Goal: Information Seeking & Learning: Learn about a topic

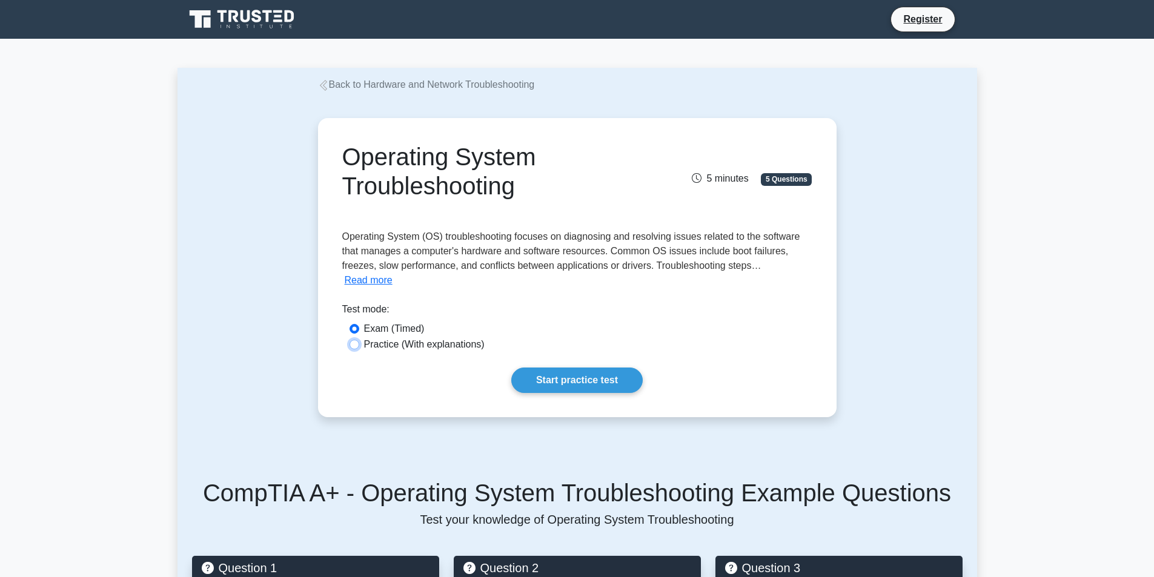
click at [354, 340] on input "Practice (With explanations)" at bounding box center [355, 345] width 10 height 10
radio input "true"
click at [600, 368] on link "Start practice test" at bounding box center [576, 380] width 131 height 25
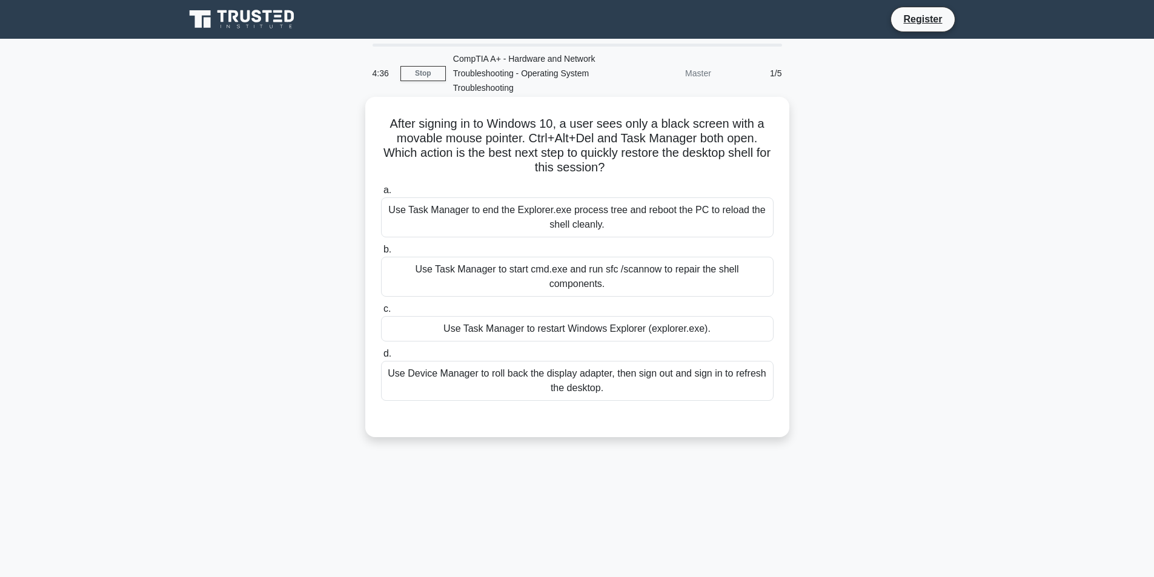
click at [550, 271] on div "Use Task Manager to start cmd.exe and run sfc /scannow to repair the shell comp…" at bounding box center [577, 277] width 393 height 40
click at [381, 254] on input "b. Use Task Manager to start cmd.exe and run sfc /scannow to repair the shell c…" at bounding box center [381, 250] width 0 height 8
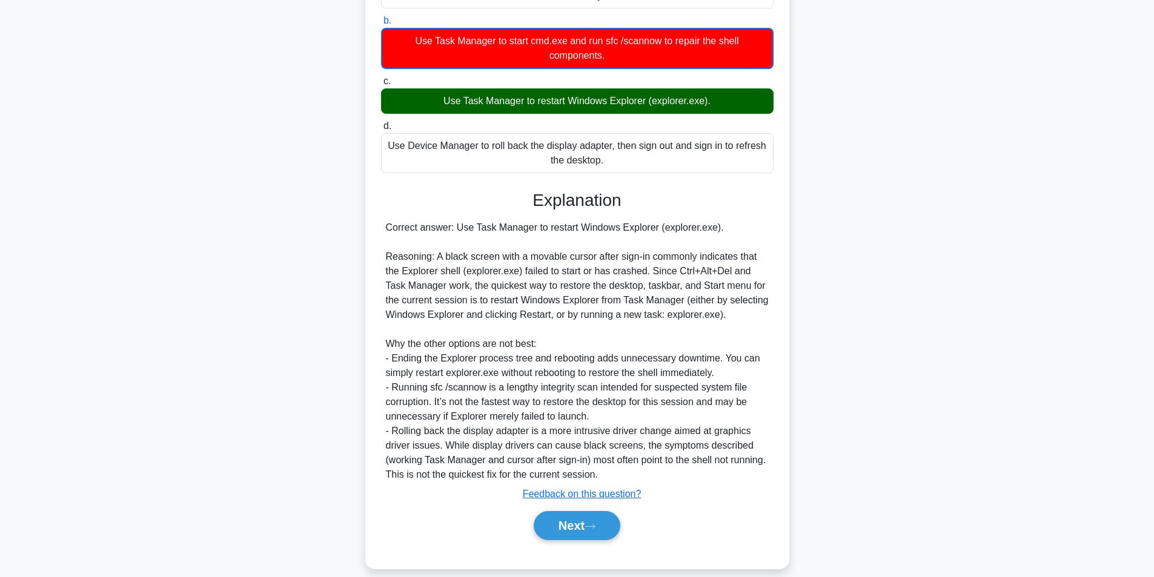
scroll to position [244, 0]
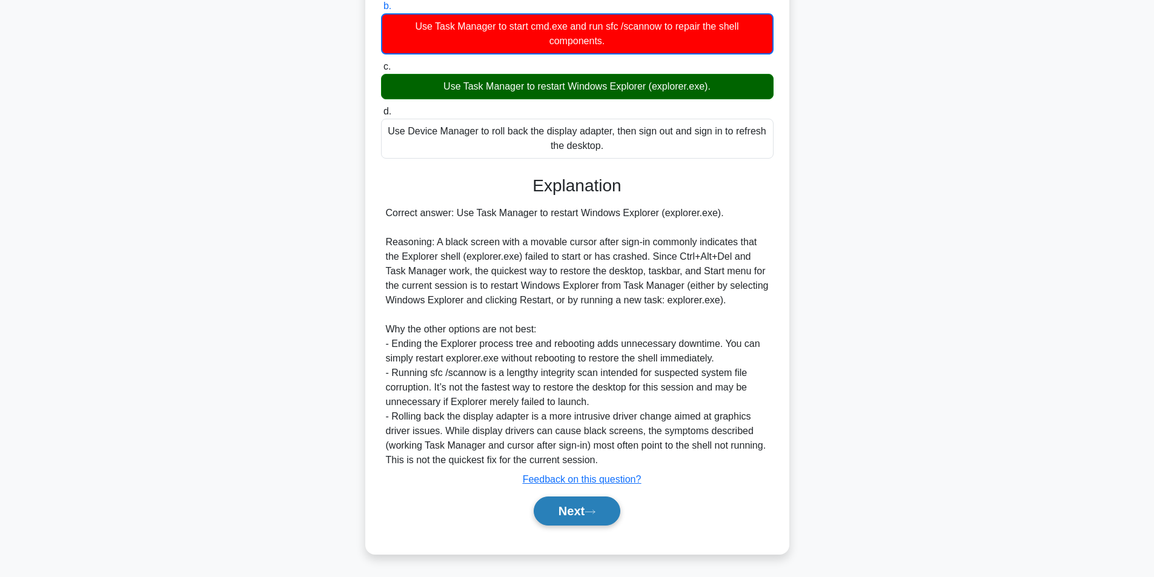
click at [559, 515] on button "Next" at bounding box center [577, 511] width 87 height 29
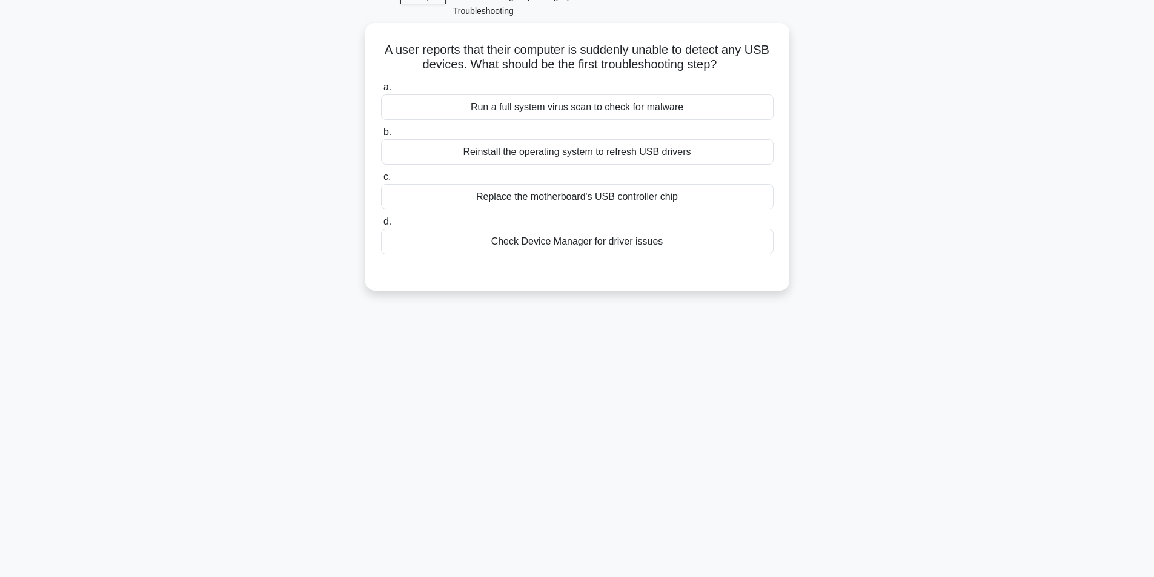
scroll to position [16, 0]
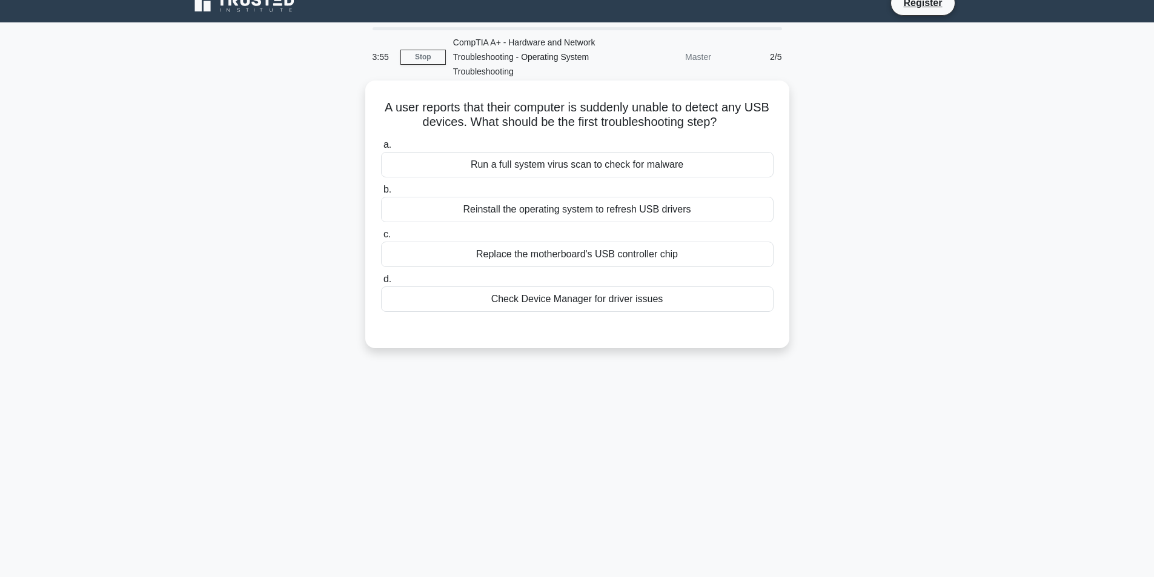
drag, startPoint x: 582, startPoint y: 304, endPoint x: 577, endPoint y: 297, distance: 8.2
click at [577, 297] on div "Check Device Manager for driver issues" at bounding box center [577, 299] width 393 height 25
click at [507, 301] on div "Check Device Manager for driver issues" at bounding box center [577, 299] width 393 height 25
click at [381, 284] on input "d. Check Device Manager for driver issues" at bounding box center [381, 280] width 0 height 8
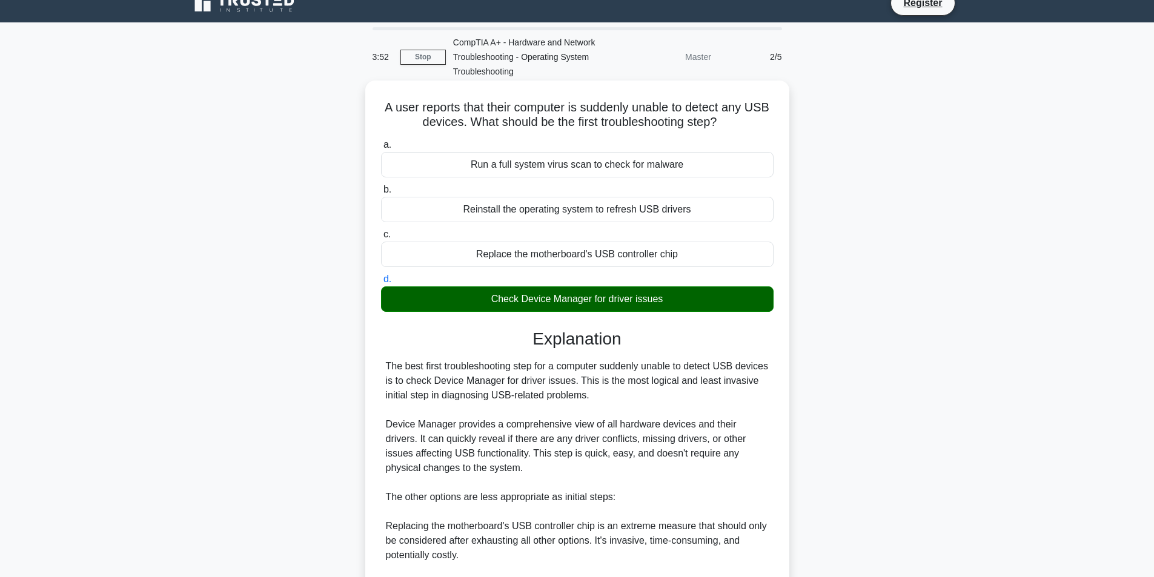
scroll to position [214, 0]
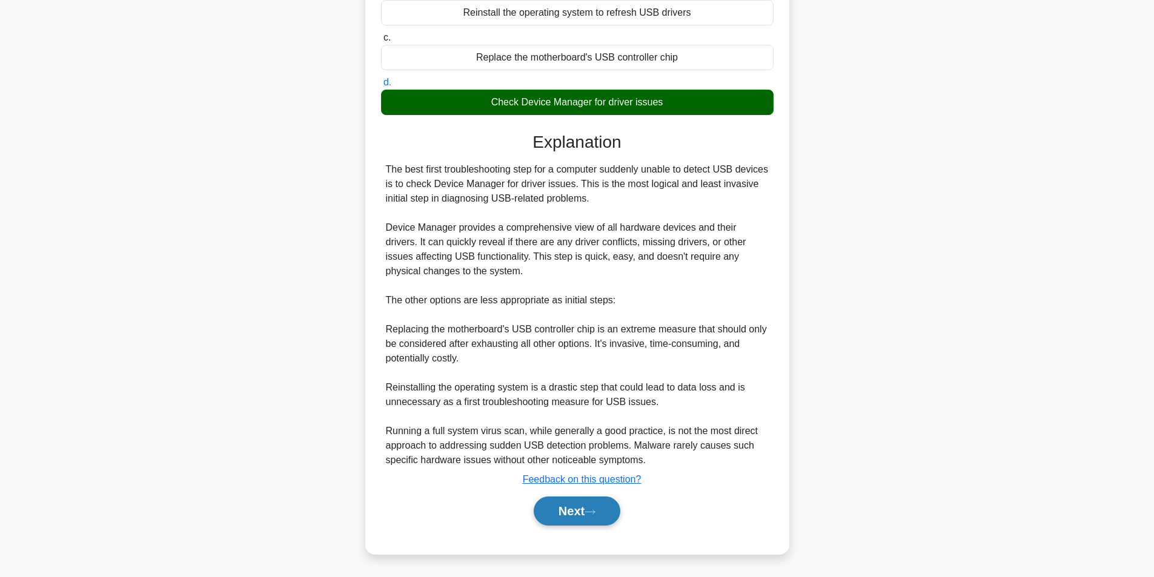
click at [571, 513] on button "Next" at bounding box center [577, 511] width 87 height 29
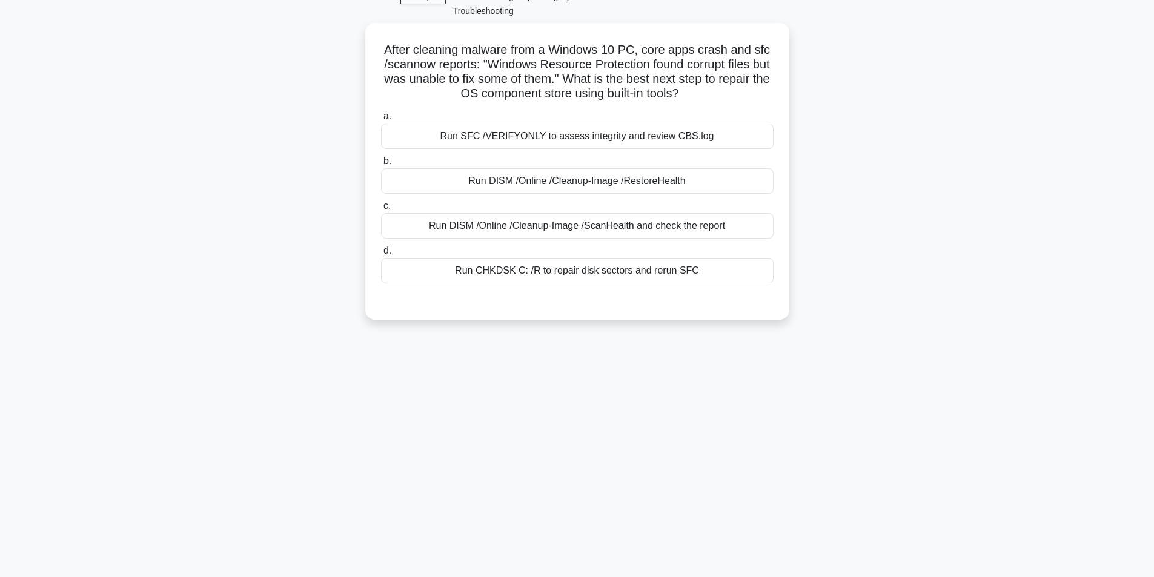
scroll to position [77, 0]
click at [590, 177] on div "Run DISM /Online /Cleanup-Image /RestoreHealth" at bounding box center [577, 177] width 393 height 25
click at [381, 162] on input "b. Run DISM /Online /Cleanup-Image /RestoreHealth" at bounding box center [381, 159] width 0 height 8
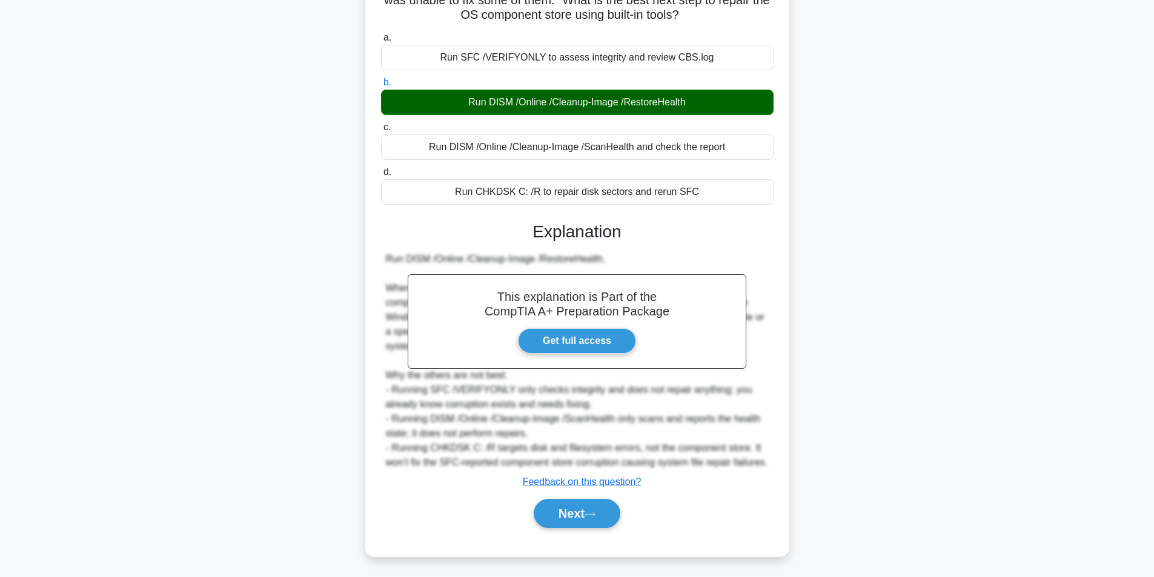
scroll to position [156, 0]
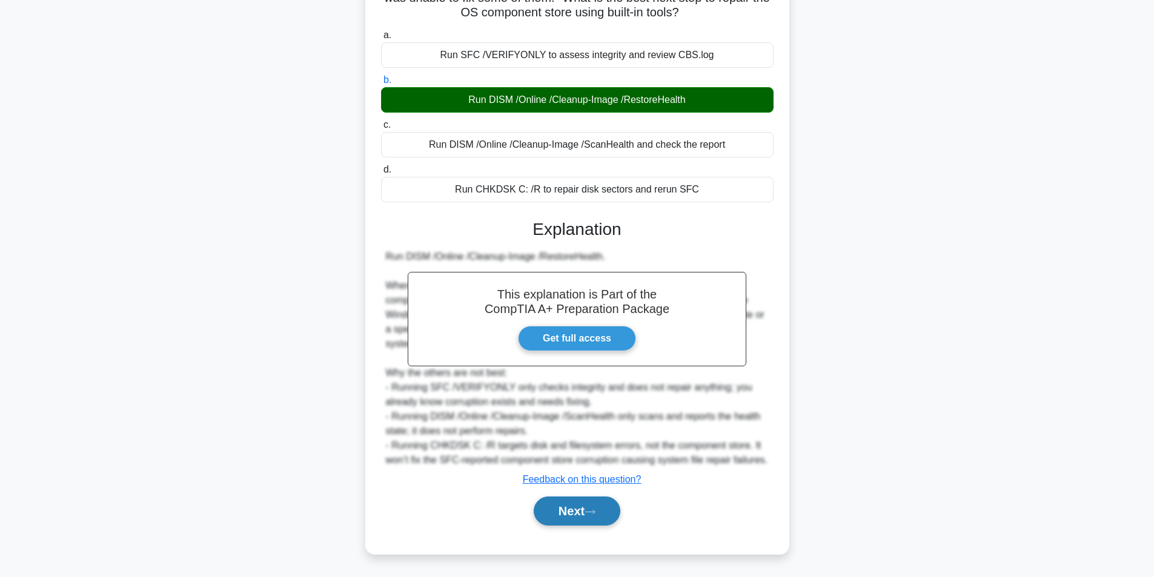
click at [570, 502] on button "Next" at bounding box center [577, 511] width 87 height 29
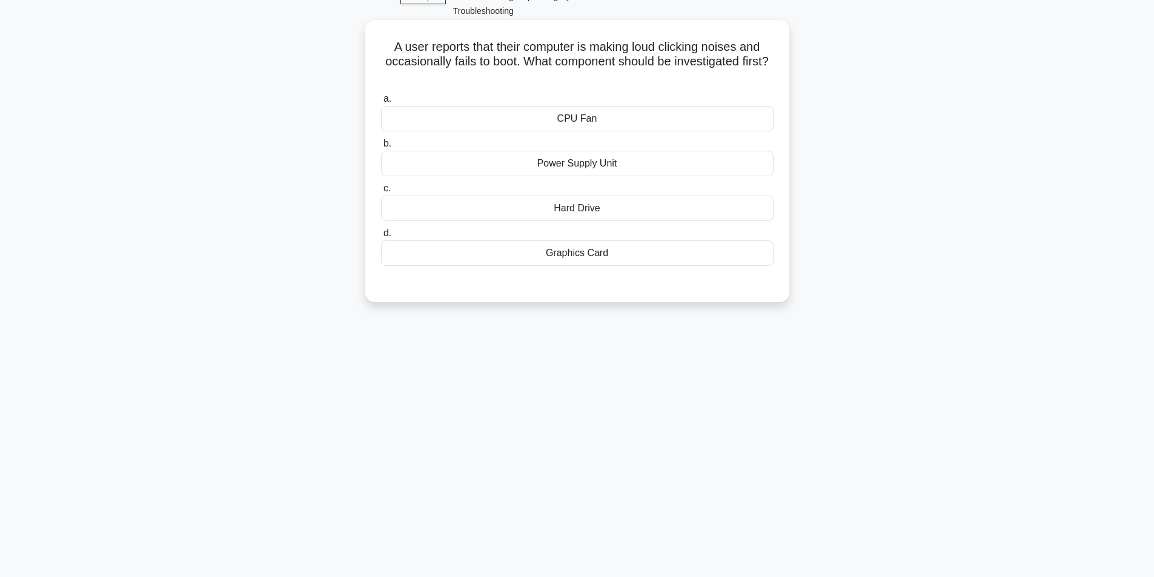
click at [410, 42] on h5 "A user reports that their computer is making loud clicking noises and occasiona…" at bounding box center [577, 61] width 395 height 45
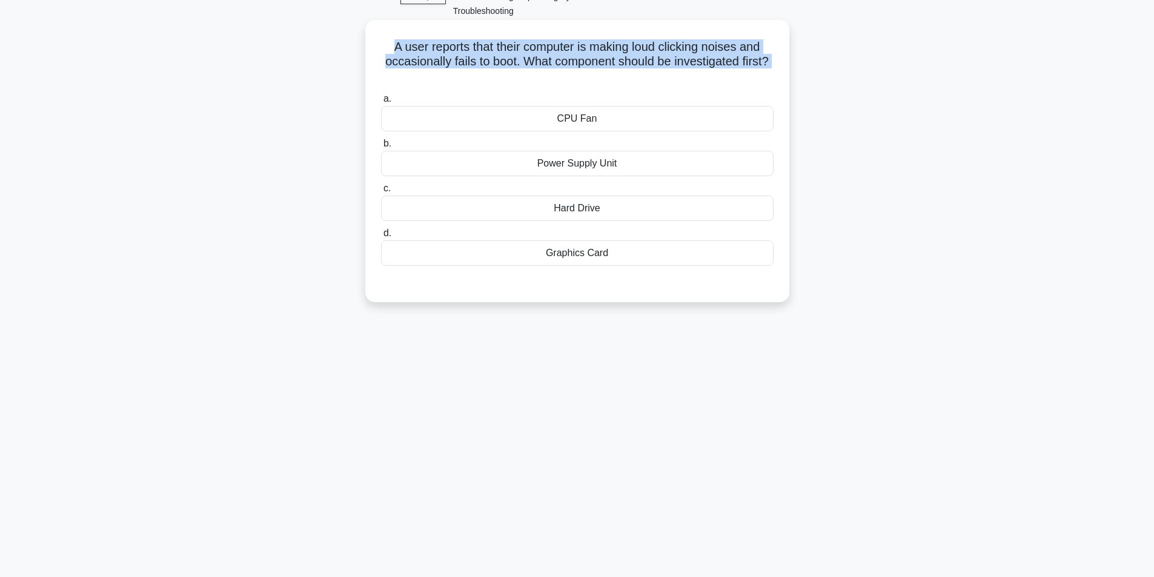
click at [410, 42] on h5 "A user reports that their computer is making loud clicking noises and occasiona…" at bounding box center [577, 61] width 395 height 45
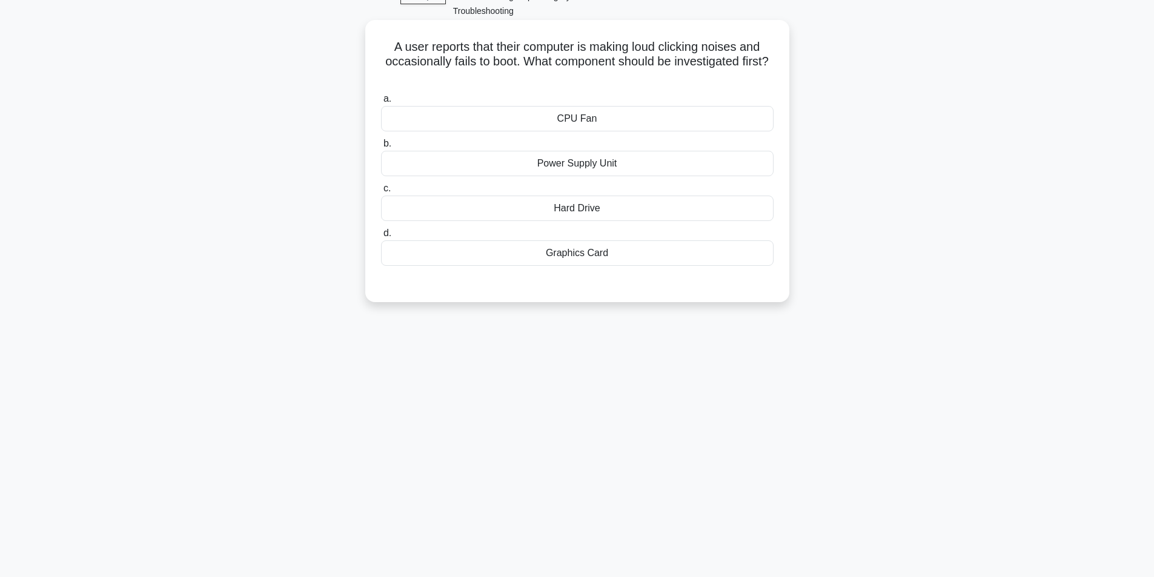
click at [599, 208] on div "Hard Drive" at bounding box center [577, 208] width 393 height 25
click at [381, 193] on input "c. Hard Drive" at bounding box center [381, 189] width 0 height 8
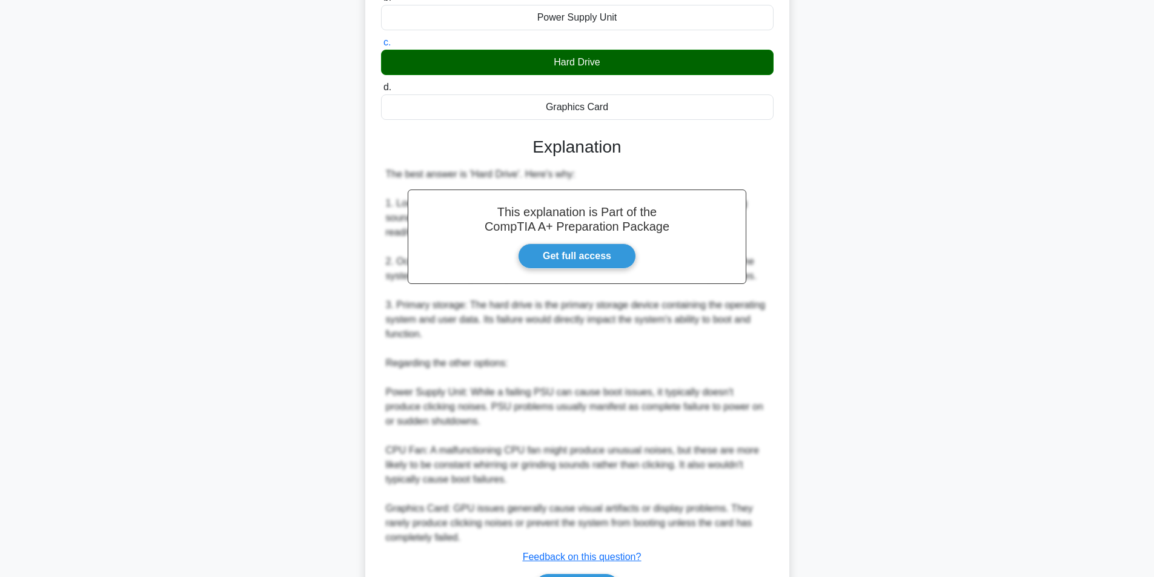
scroll to position [301, 0]
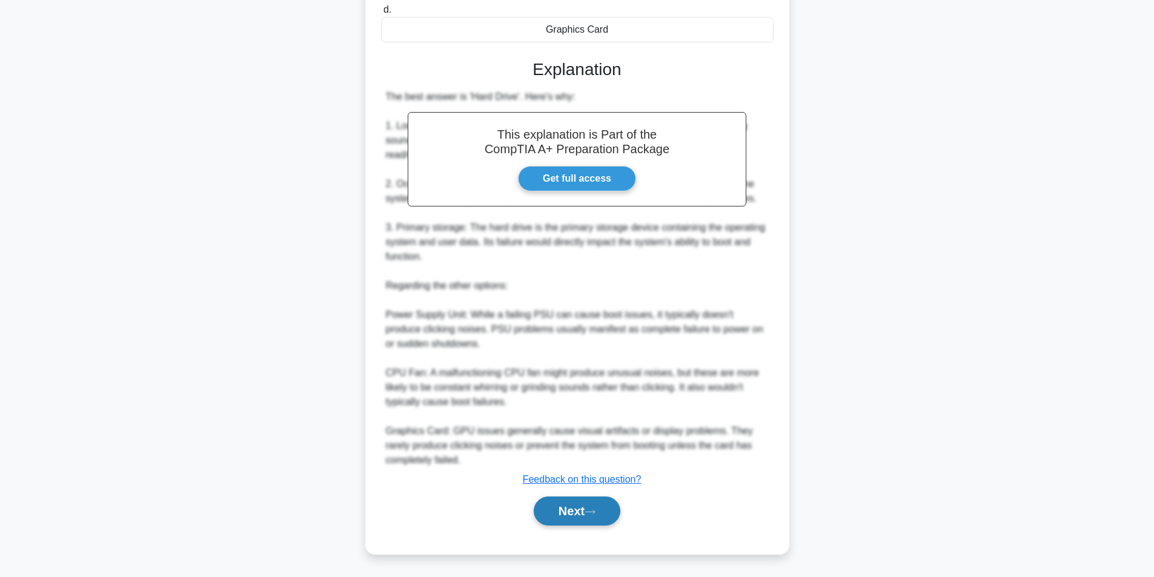
click at [560, 516] on button "Next" at bounding box center [577, 511] width 87 height 29
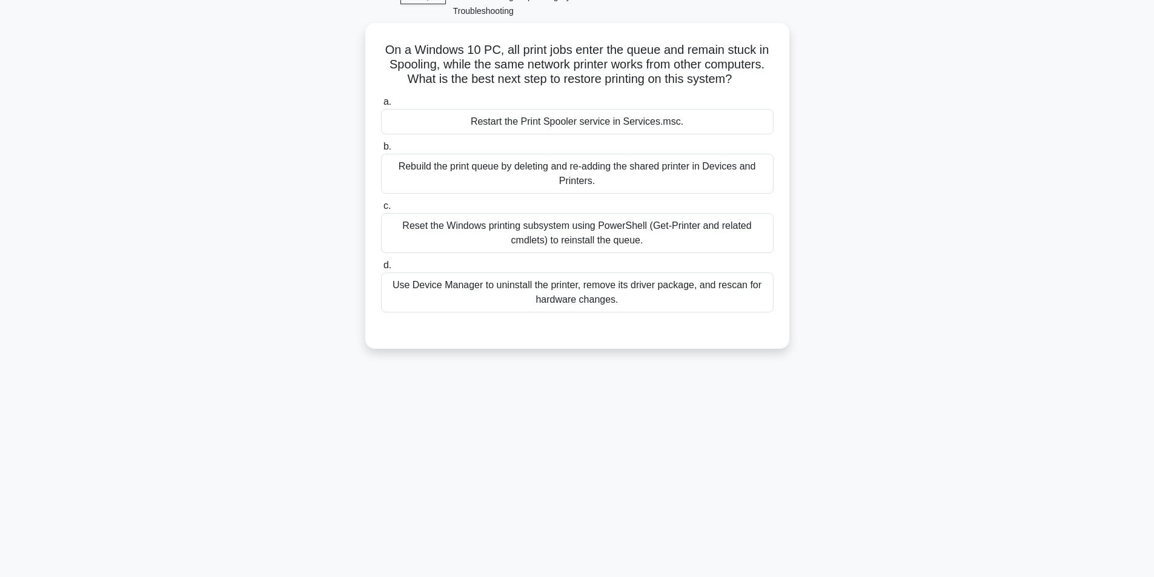
scroll to position [77, 0]
click at [680, 61] on h5 "On a Windows 10 PC, all print jobs enter the queue and remain stuck in Spooling…" at bounding box center [577, 61] width 395 height 45
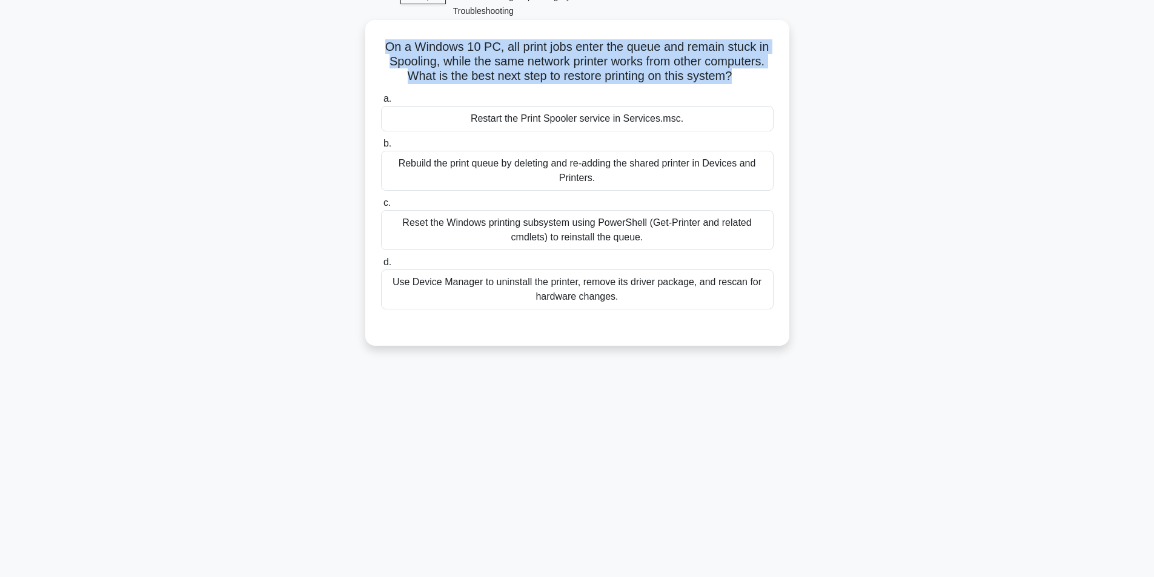
click at [680, 61] on h5 "On a Windows 10 PC, all print jobs enter the queue and remain stuck in Spooling…" at bounding box center [577, 61] width 395 height 45
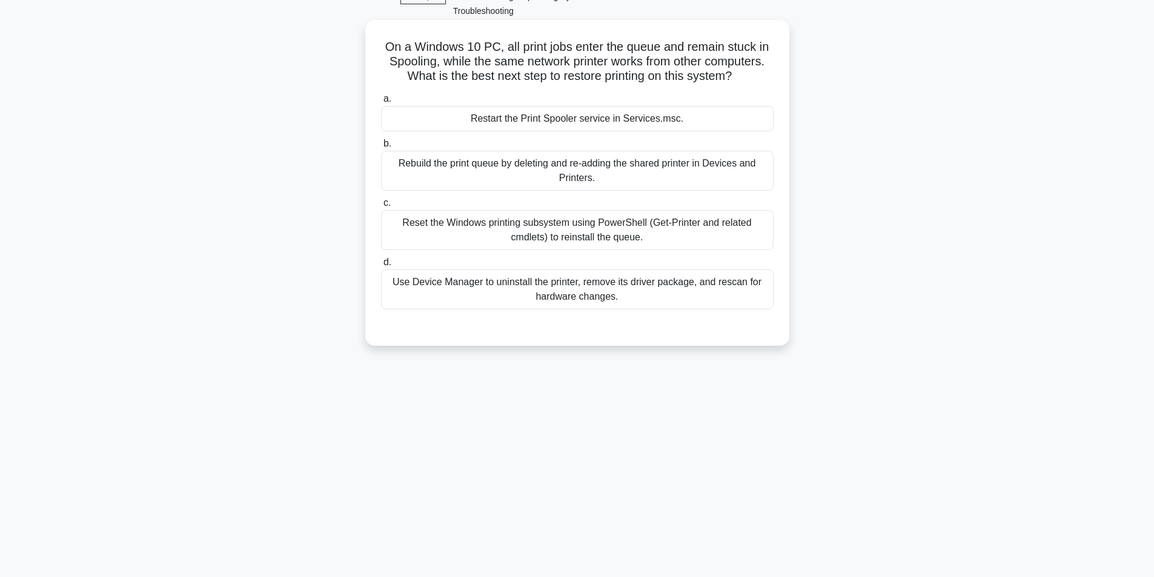
click at [685, 120] on div "Restart the Print Spooler service in Services.msc." at bounding box center [577, 118] width 393 height 25
click at [381, 103] on input "a. Restart the Print Spooler service in Services.msc." at bounding box center [381, 99] width 0 height 8
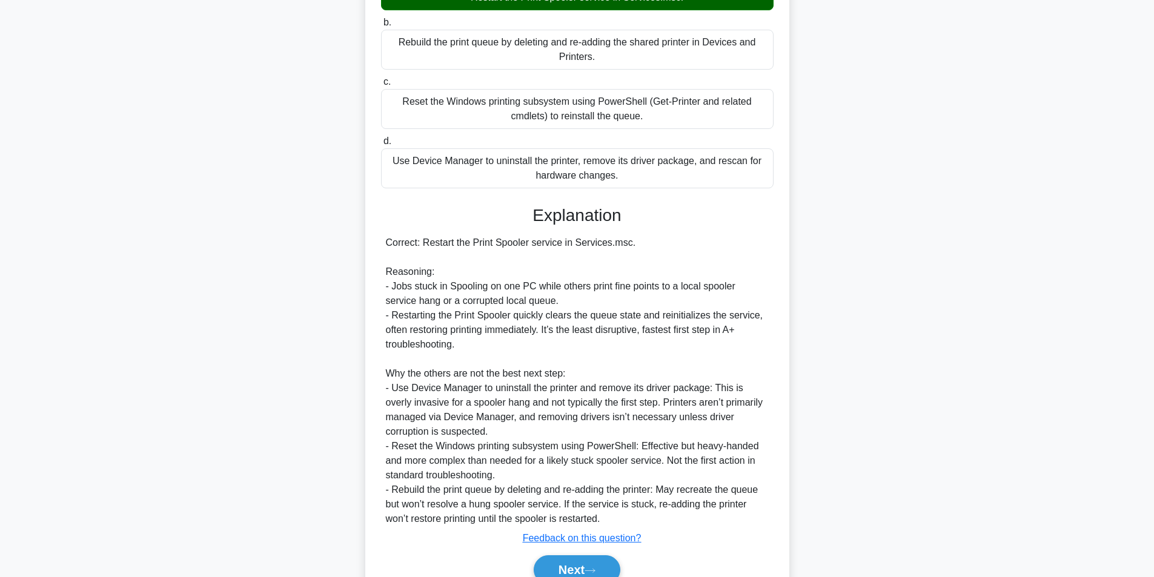
scroll to position [258, 0]
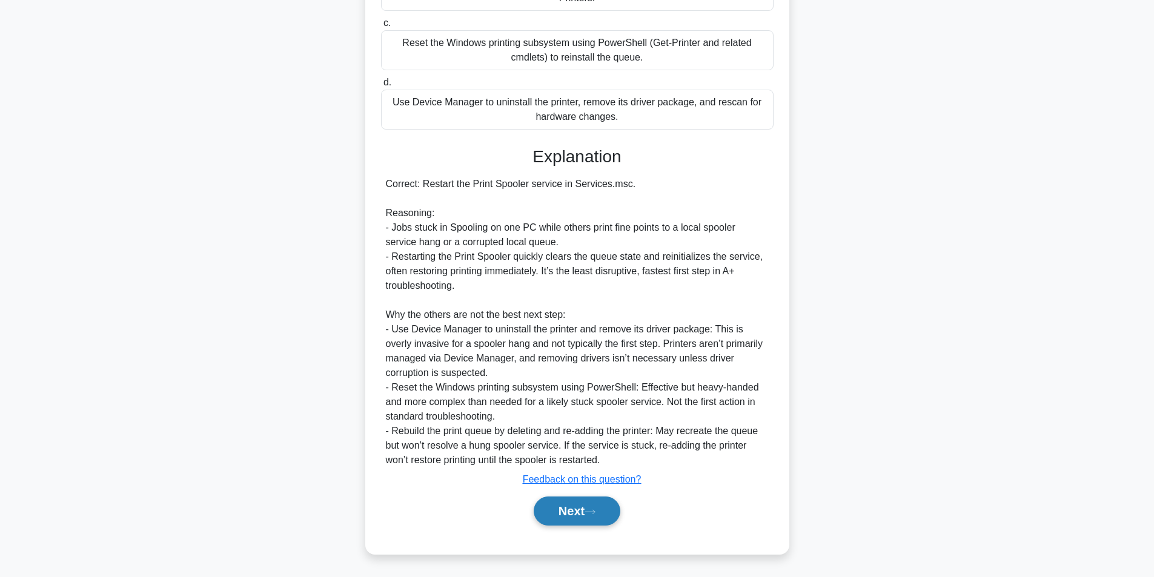
click at [580, 514] on button "Next" at bounding box center [577, 511] width 87 height 29
